Goal: Information Seeking & Learning: Check status

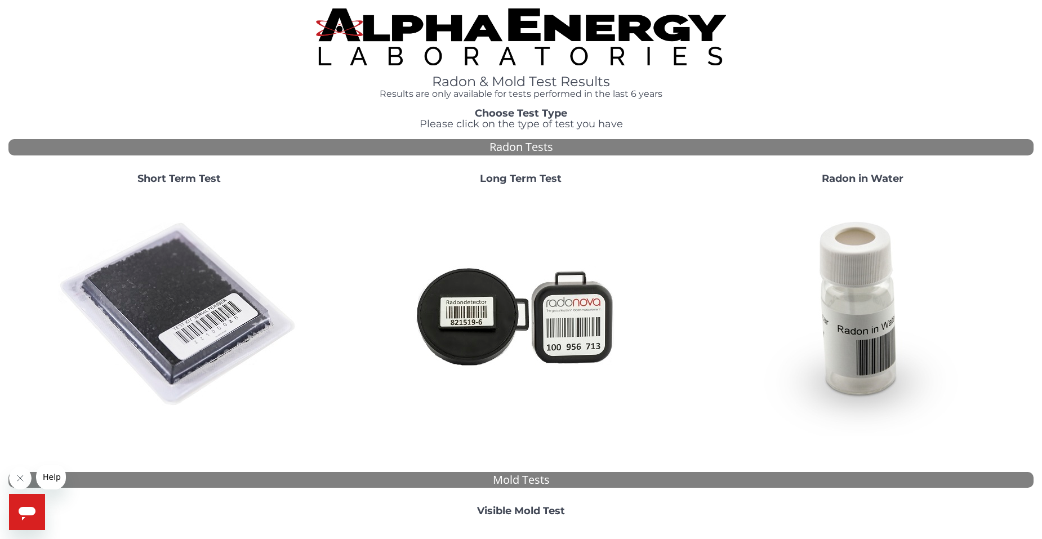
click at [200, 180] on strong "Short Term Test" at bounding box center [178, 178] width 83 height 12
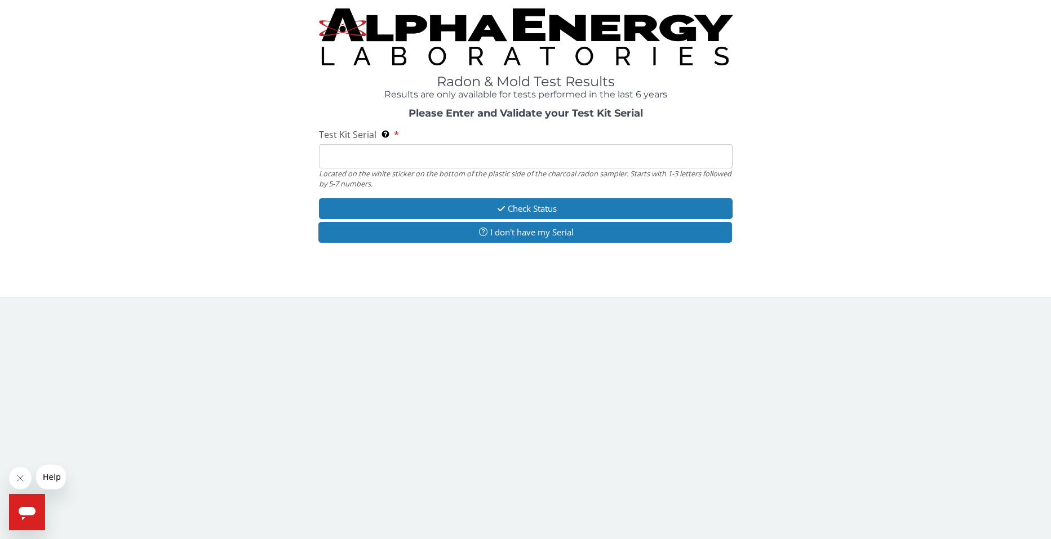
click at [381, 161] on input "Test Kit Serial Located on the white sticker on the bottom of the plastic side …" at bounding box center [526, 156] width 414 height 24
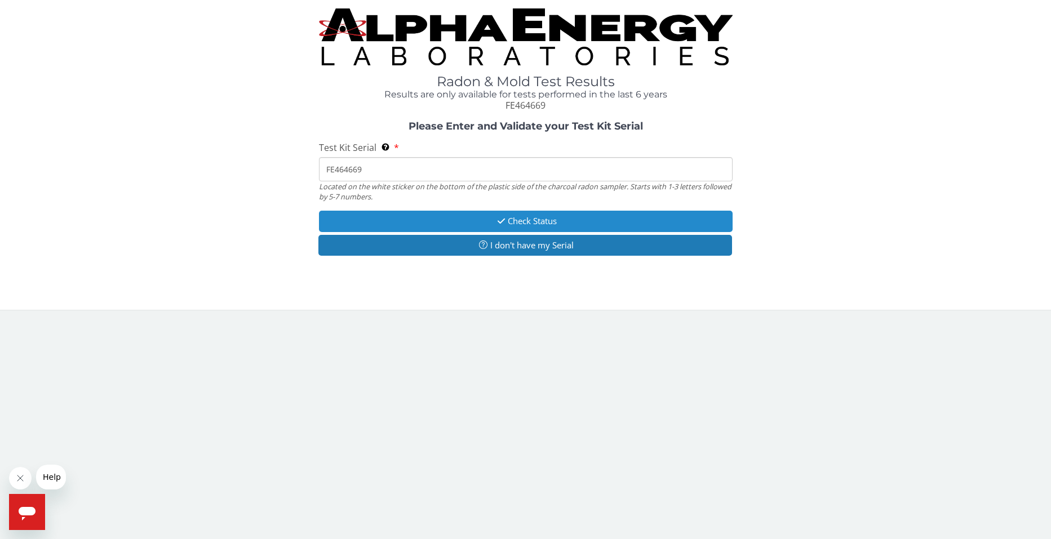
type input "FE464669"
click at [421, 225] on button "Check Status" at bounding box center [526, 221] width 414 height 21
